Goal: Task Accomplishment & Management: Use online tool/utility

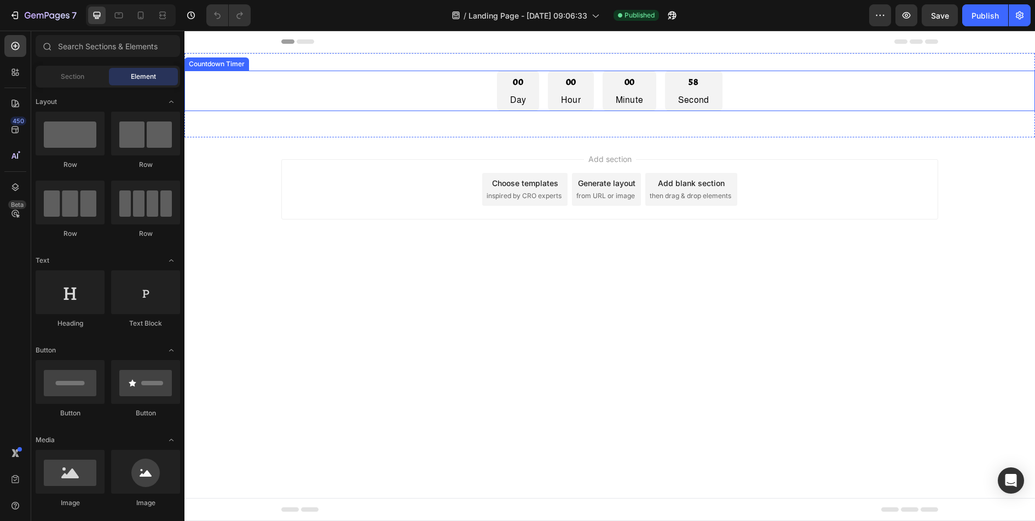
click at [446, 88] on div "00 Day 00 Hour 00 Minute 58 Second" at bounding box center [609, 91] width 850 height 40
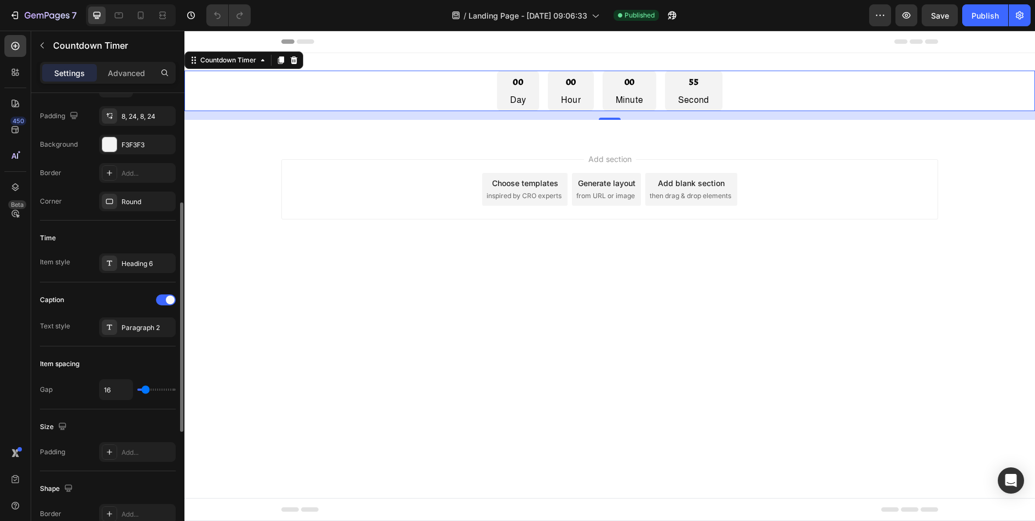
scroll to position [459, 0]
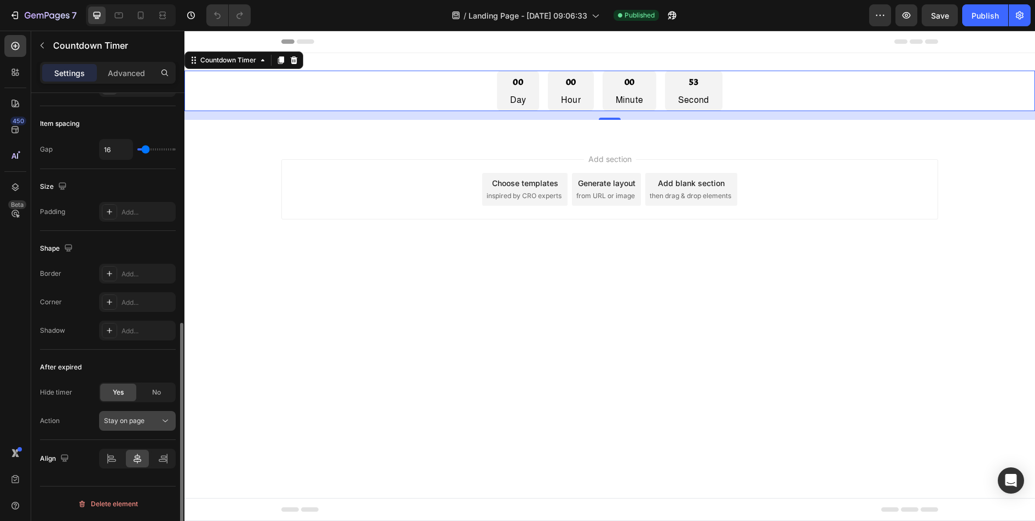
click at [159, 419] on div "Stay on page" at bounding box center [132, 421] width 56 height 10
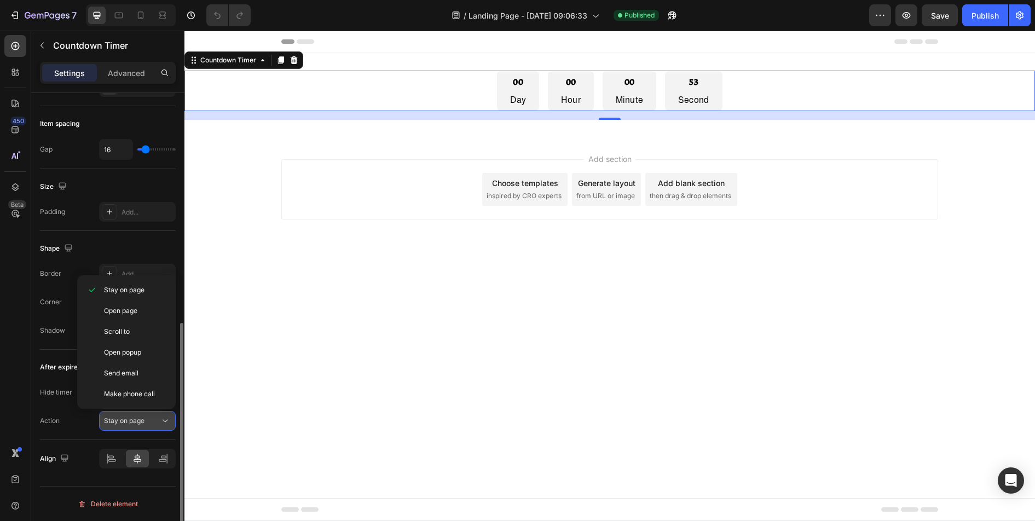
scroll to position [0, 0]
click at [164, 419] on icon at bounding box center [165, 420] width 11 height 11
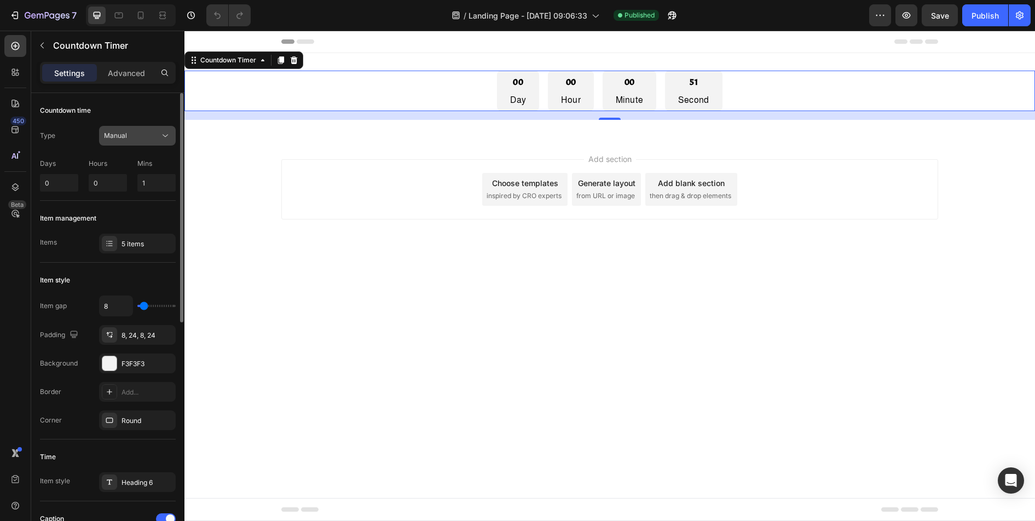
click at [152, 142] on button "Manual" at bounding box center [137, 136] width 77 height 20
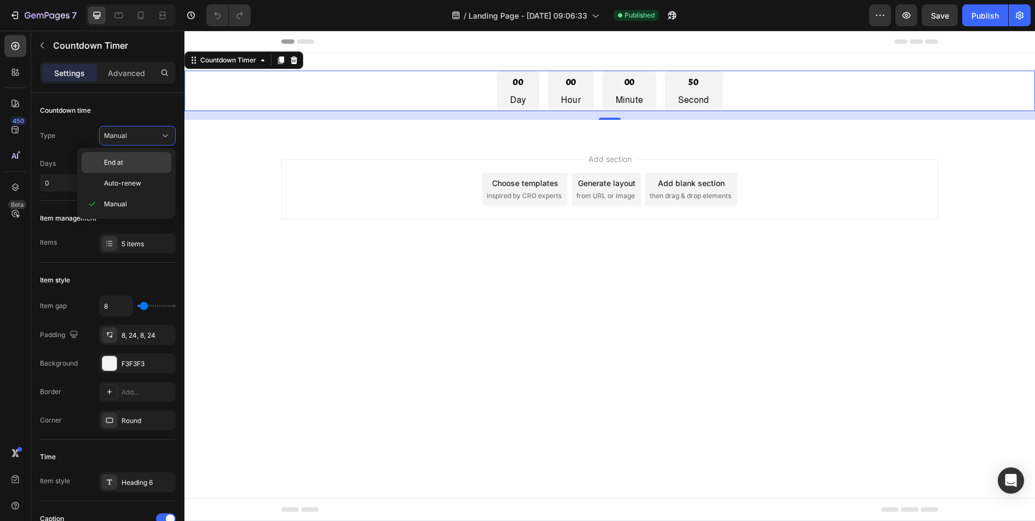
click at [151, 164] on p "End at" at bounding box center [135, 163] width 62 height 10
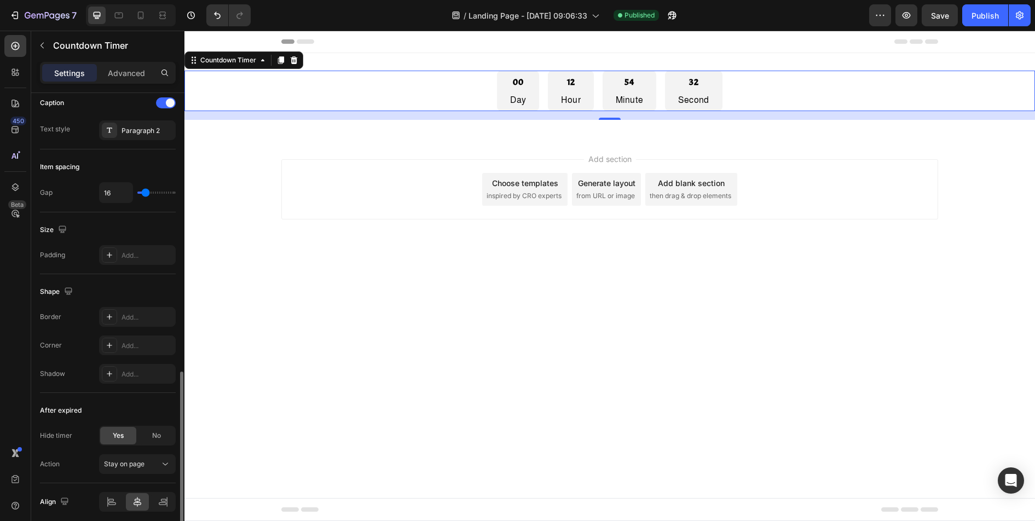
scroll to position [481, 0]
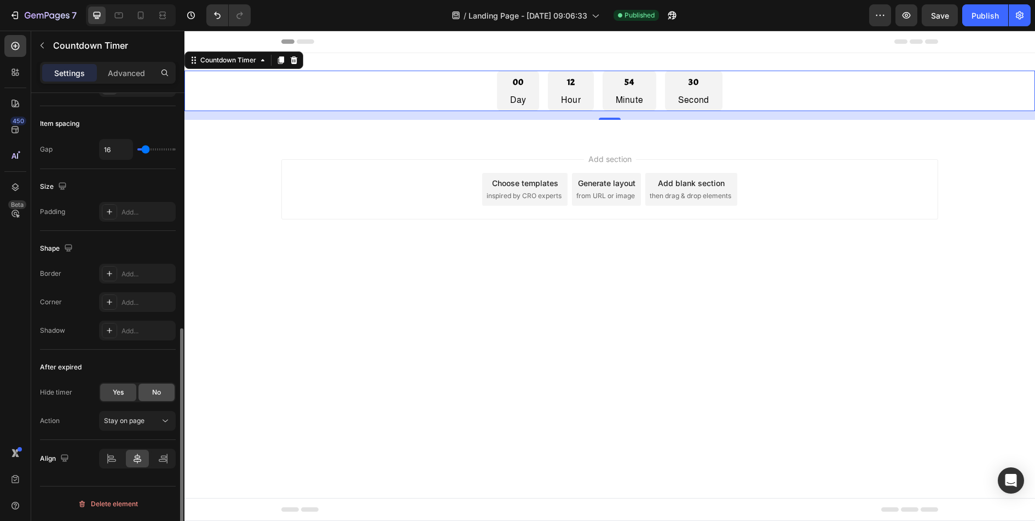
click at [158, 391] on span "No" at bounding box center [156, 392] width 9 height 10
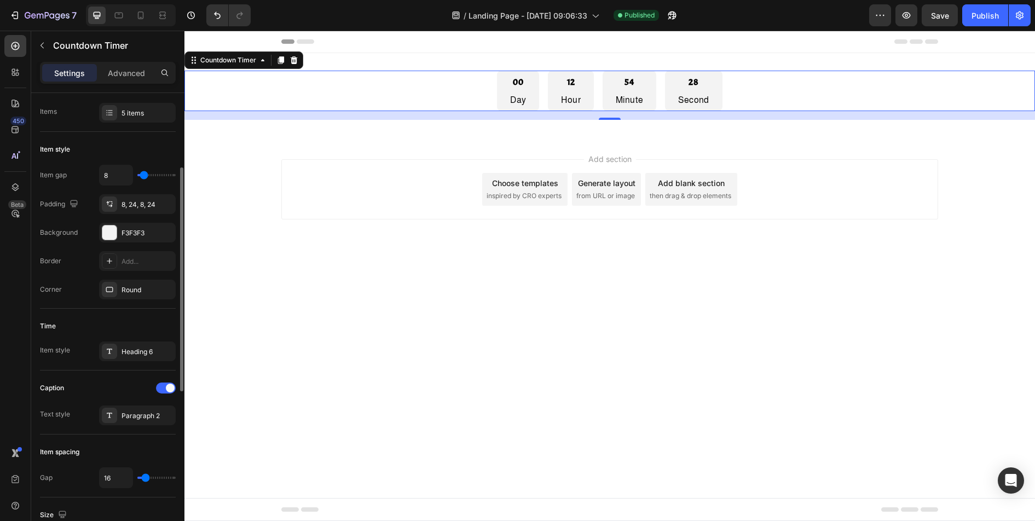
scroll to position [0, 0]
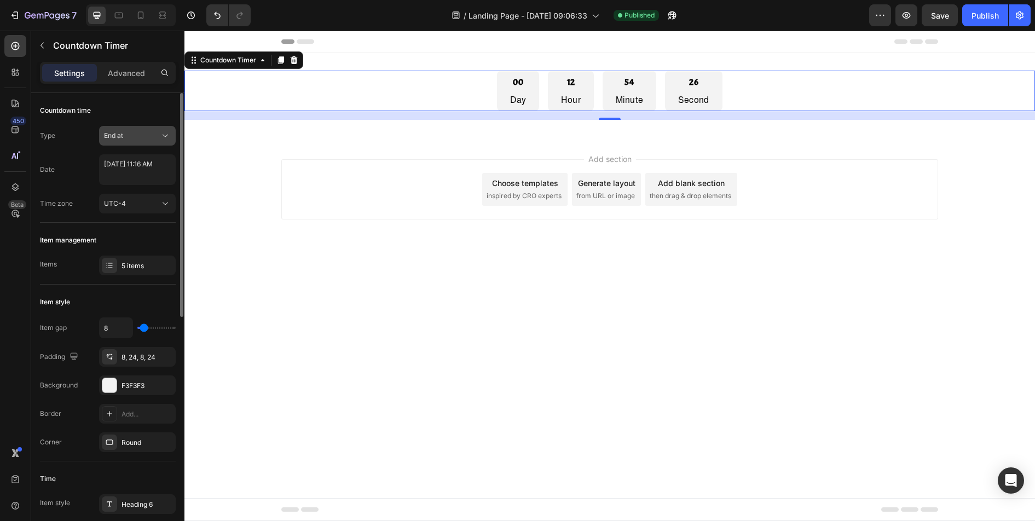
click at [147, 142] on button "End at" at bounding box center [137, 136] width 77 height 20
click at [148, 137] on div "End at" at bounding box center [132, 136] width 56 height 10
click at [157, 132] on div "End at" at bounding box center [132, 136] width 56 height 10
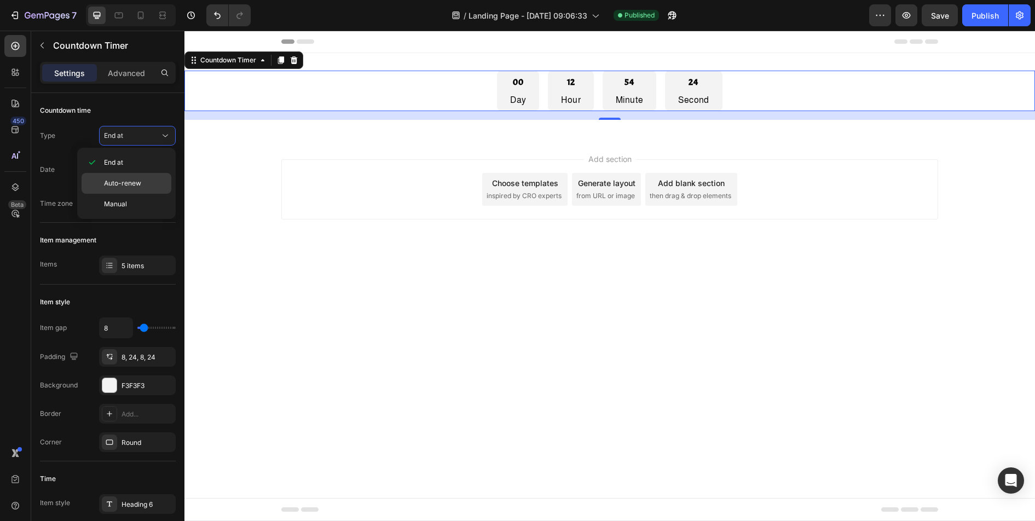
click at [141, 187] on p "Auto-renew" at bounding box center [135, 183] width 62 height 10
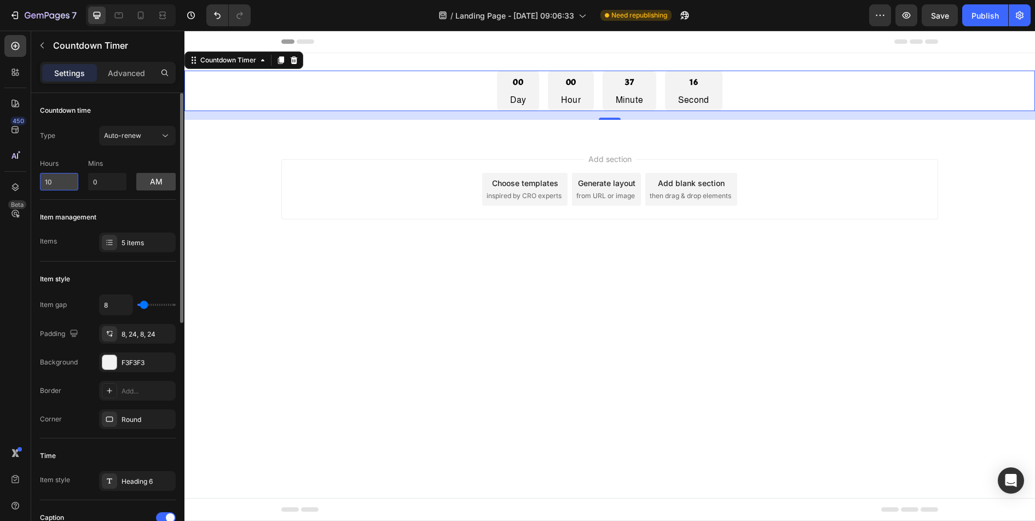
click at [61, 183] on input "10" at bounding box center [59, 182] width 38 height 18
drag, startPoint x: 61, startPoint y: 187, endPoint x: 23, endPoint y: 178, distance: 38.8
click at [26, 179] on div "450 Beta Sections(18) Elements(83) Section Element Hero Section Product Detail …" at bounding box center [92, 276] width 184 height 490
click at [56, 179] on input "10" at bounding box center [59, 182] width 38 height 18
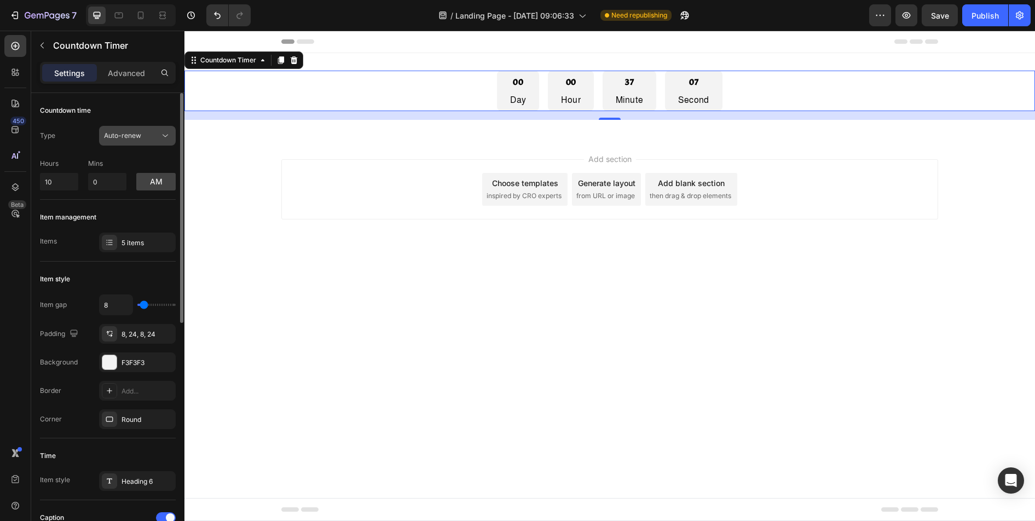
click at [146, 133] on div "Auto-renew" at bounding box center [132, 136] width 56 height 10
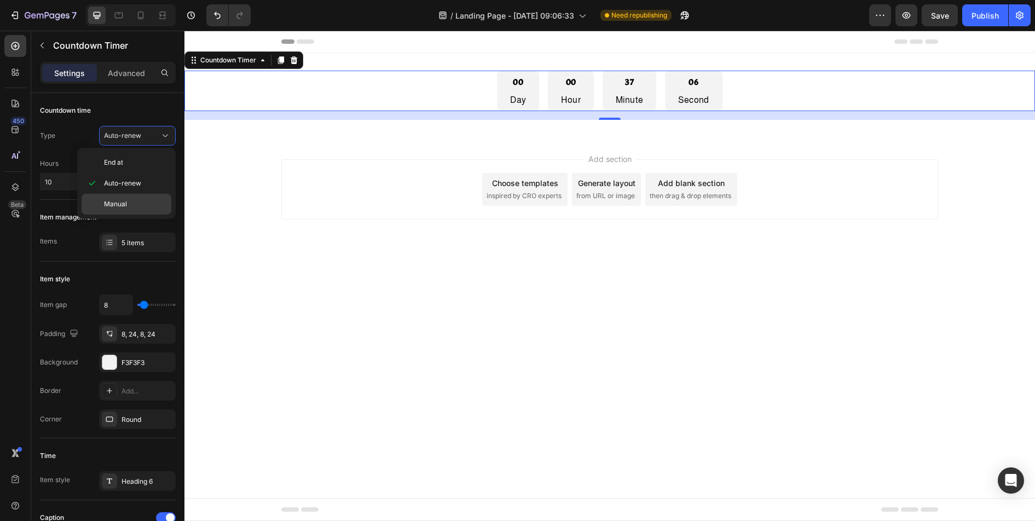
click at [135, 200] on p "Manual" at bounding box center [135, 204] width 62 height 10
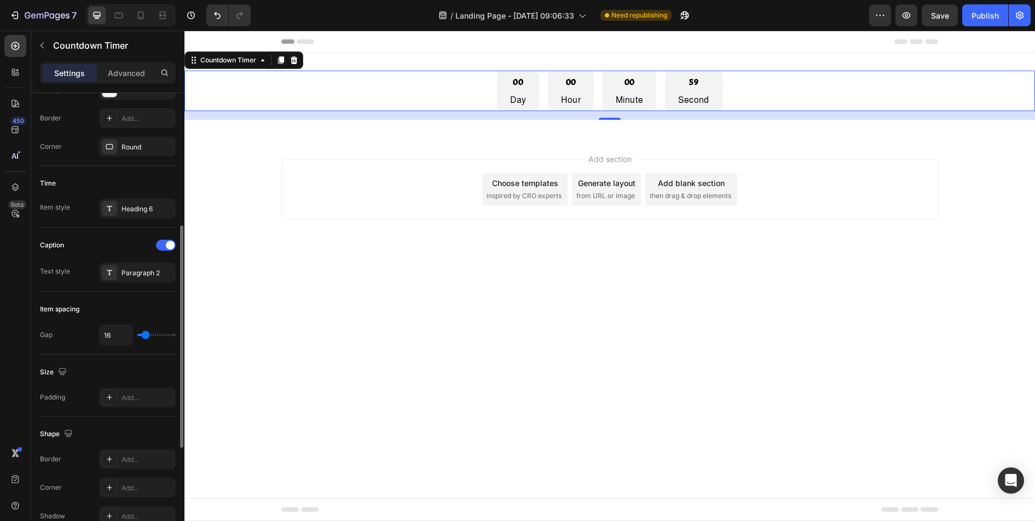
scroll to position [487, 0]
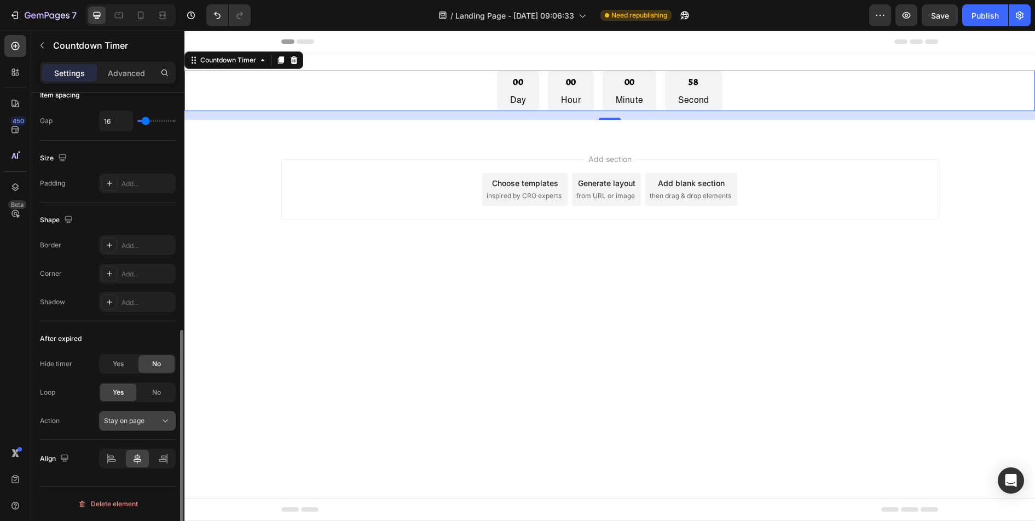
click at [141, 418] on span "Stay on page" at bounding box center [124, 420] width 40 height 8
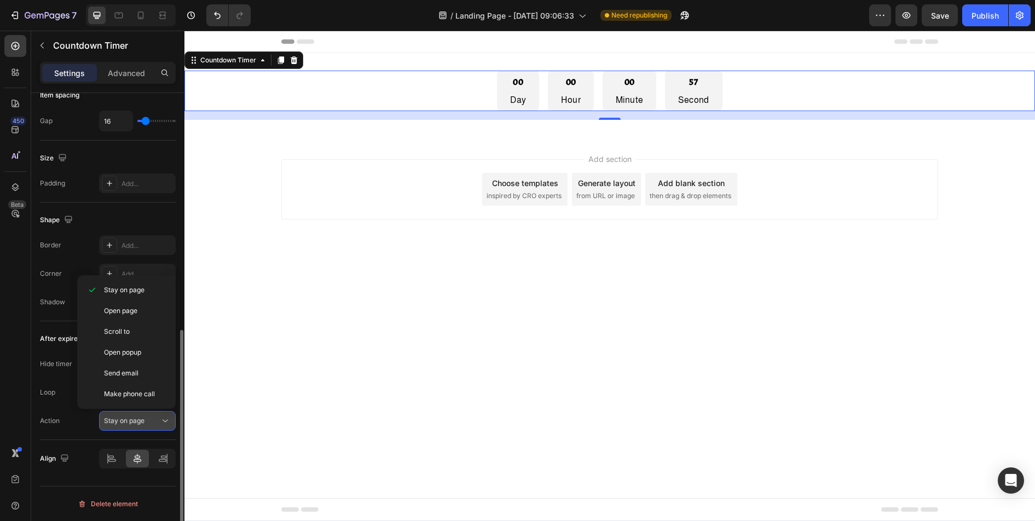
click at [142, 417] on span "Stay on page" at bounding box center [124, 420] width 40 height 8
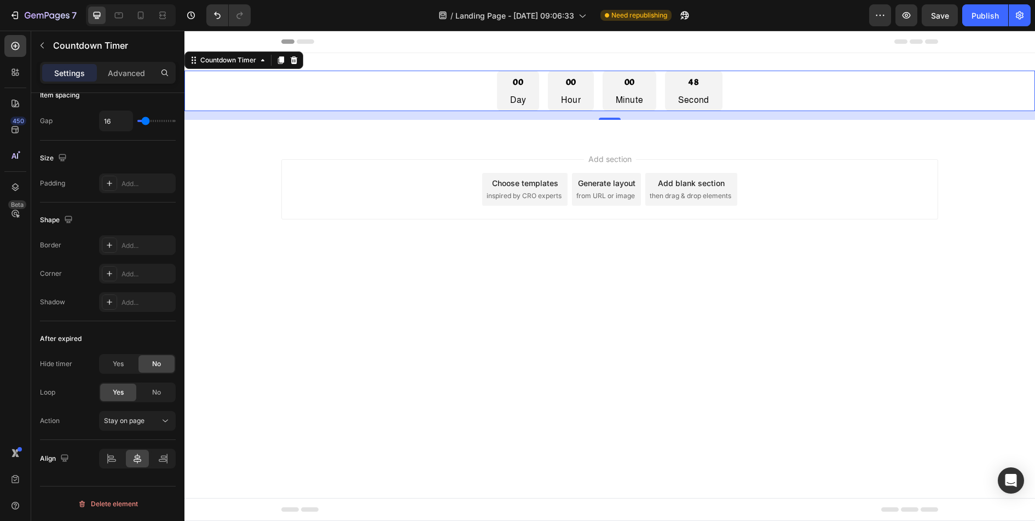
click at [447, 91] on div "00 Day 00 Hour 00 Minute 48 Second" at bounding box center [609, 91] width 850 height 40
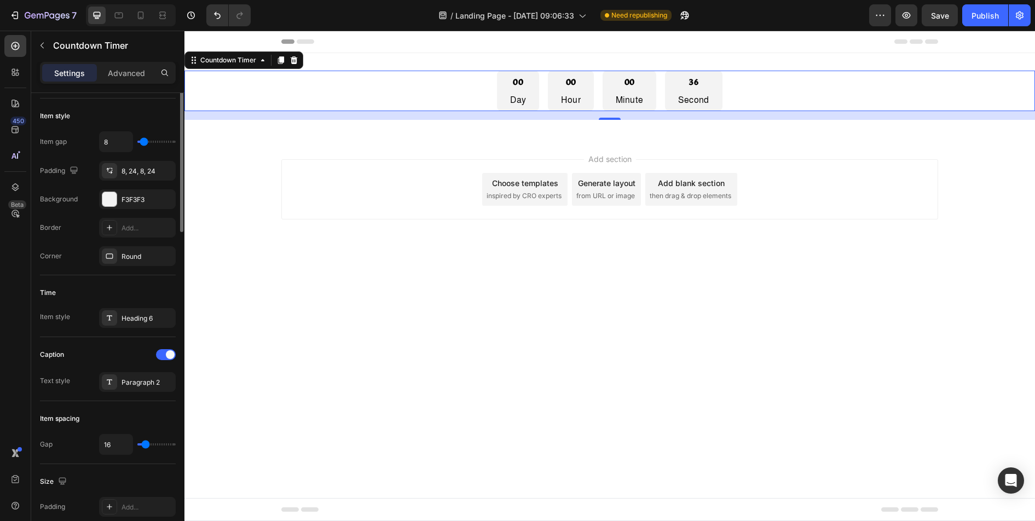
scroll to position [0, 0]
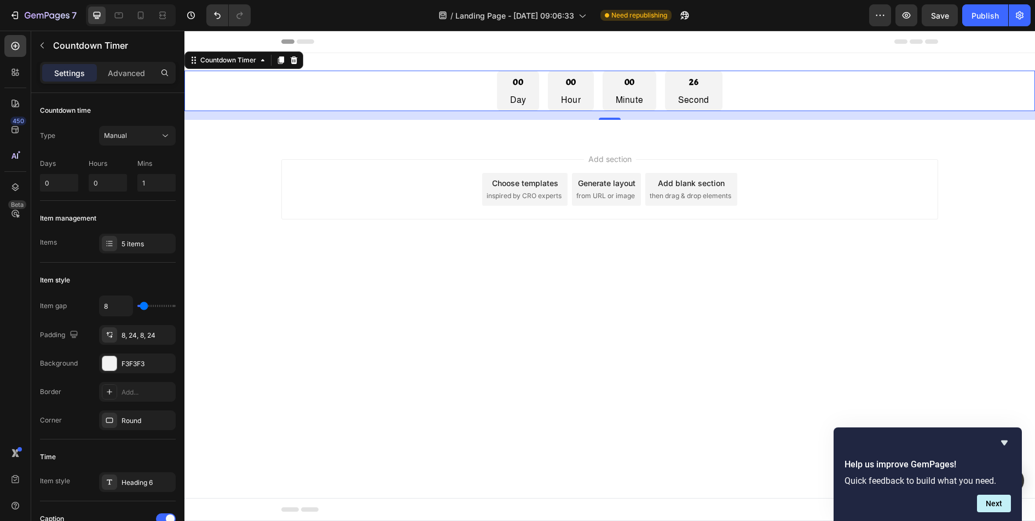
click at [765, 98] on div "00 Day 00 Hour 00 Minute 26 Second" at bounding box center [609, 91] width 850 height 40
click at [108, 187] on input "0" at bounding box center [108, 183] width 38 height 18
click at [113, 181] on input "0" at bounding box center [108, 183] width 38 height 18
drag, startPoint x: 114, startPoint y: 181, endPoint x: 74, endPoint y: 176, distance: 40.3
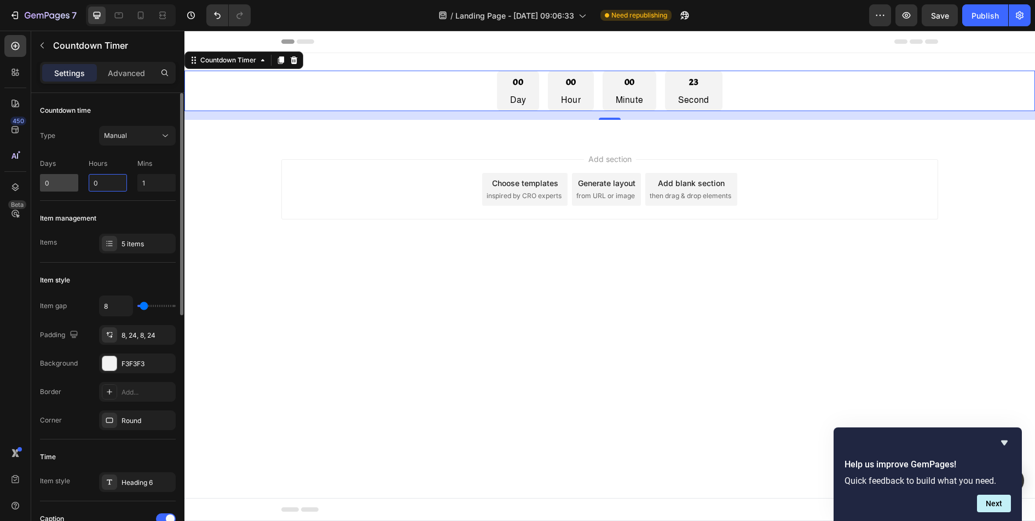
click at [74, 176] on div "Days 0 Hours 0 Mins 1" at bounding box center [108, 172] width 136 height 37
type input "1"
click at [170, 204] on div "Item management Items 5 items" at bounding box center [108, 232] width 136 height 62
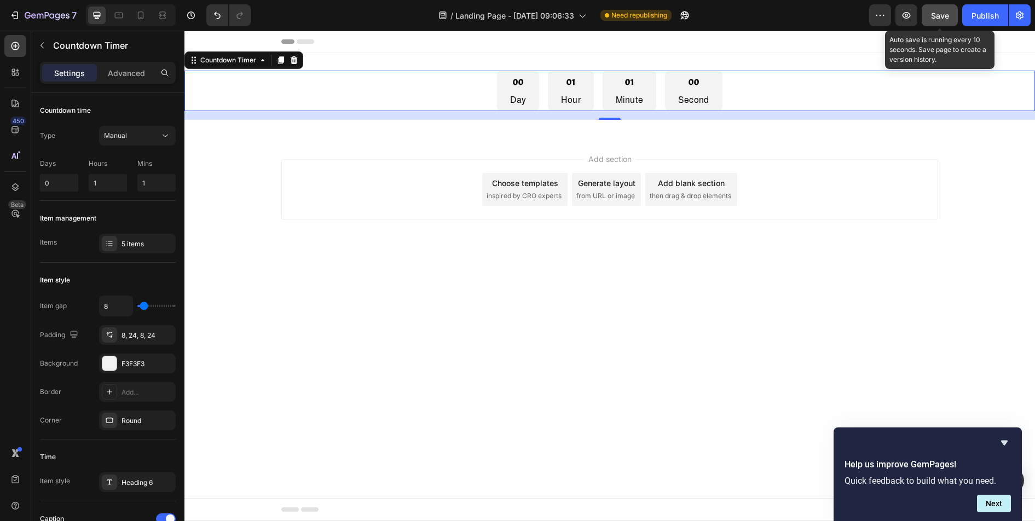
click at [940, 15] on span "Save" at bounding box center [940, 15] width 18 height 9
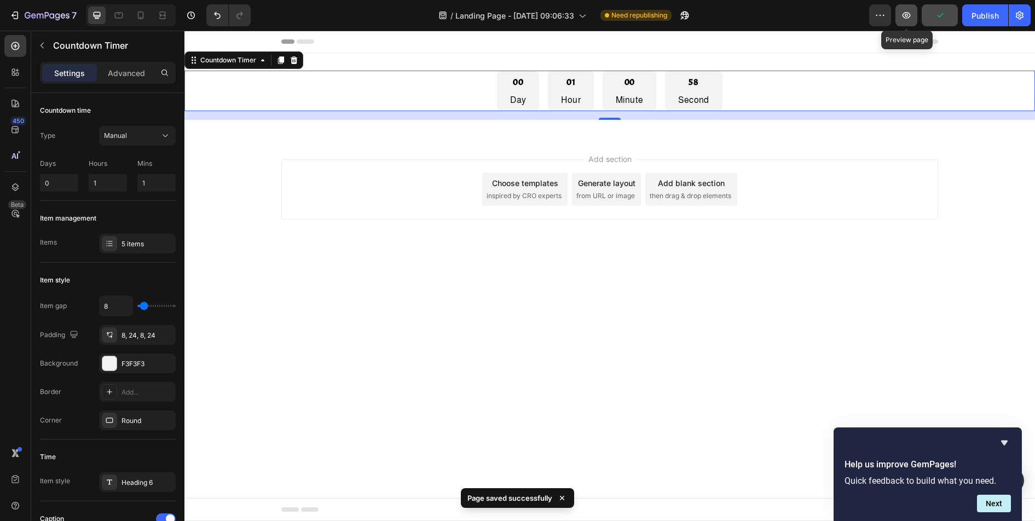
click at [902, 26] on button "button" at bounding box center [906, 15] width 22 height 22
